Goal: Task Accomplishment & Management: Manage account settings

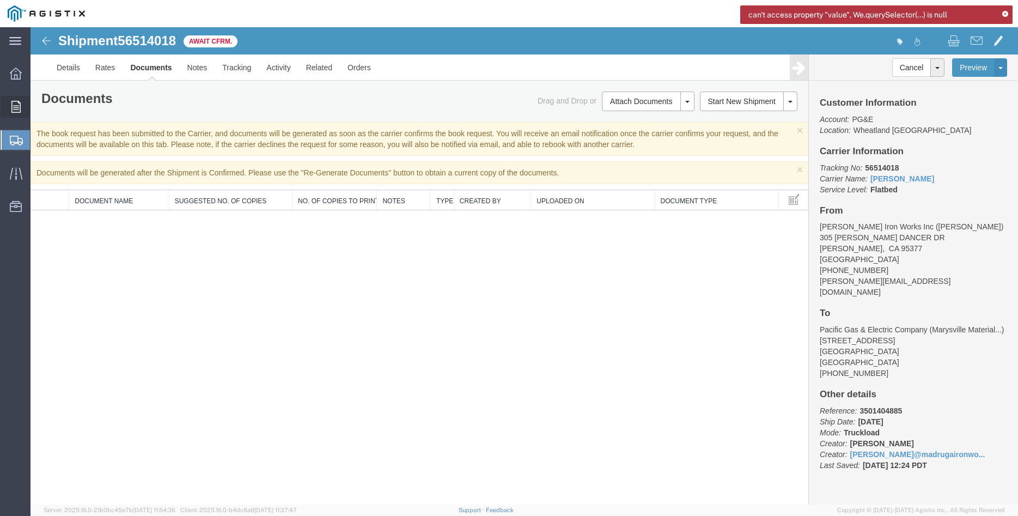
click at [9, 108] on div at bounding box center [16, 107] width 31 height 22
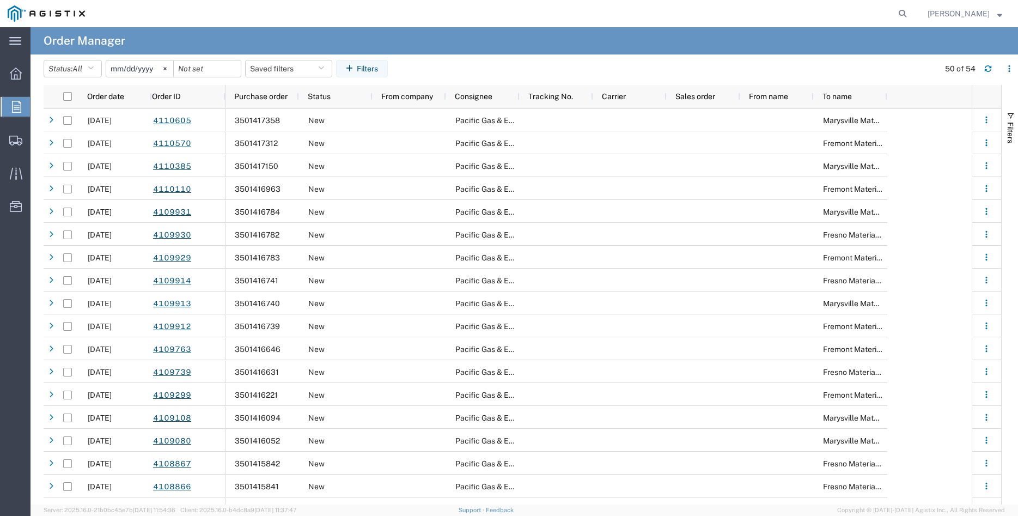
click at [10, 103] on div at bounding box center [16, 107] width 31 height 20
click at [15, 107] on icon at bounding box center [16, 107] width 9 height 12
